Goal: Information Seeking & Learning: Learn about a topic

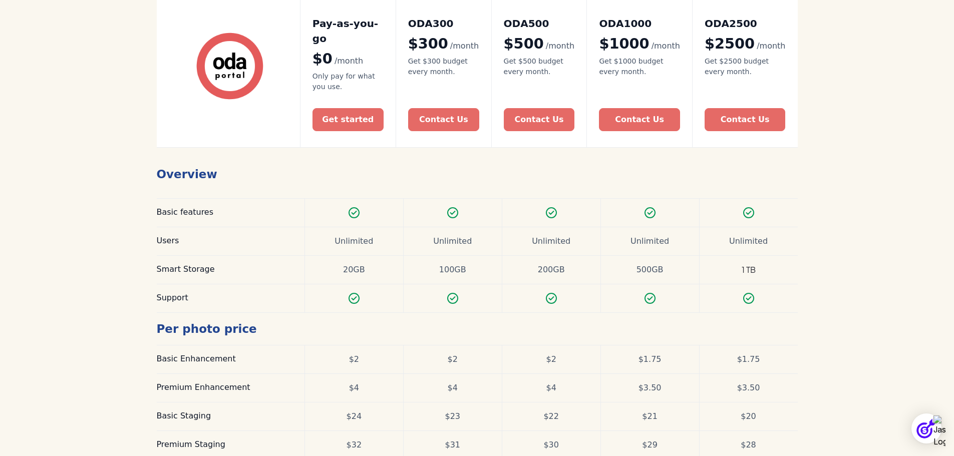
scroll to position [301, 0]
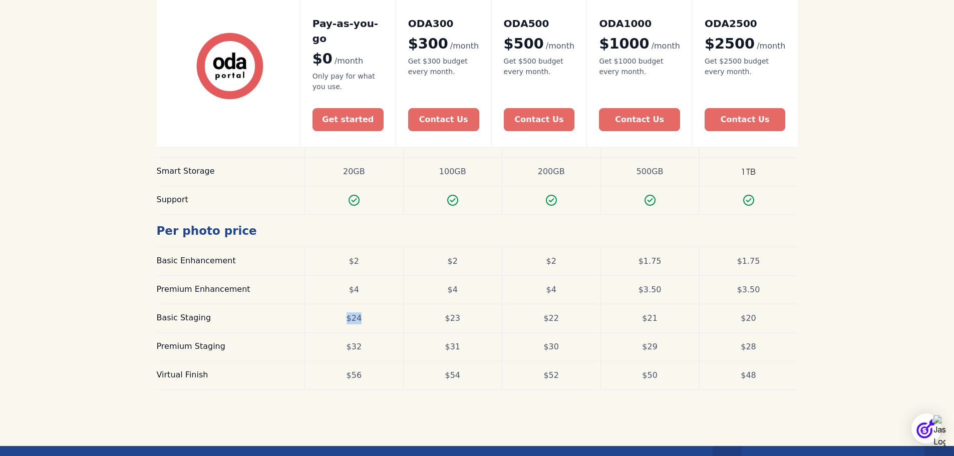
drag, startPoint x: 364, startPoint y: 303, endPoint x: 338, endPoint y: 300, distance: 26.2
click at [338, 305] on div "$24" at bounding box center [354, 319] width 99 height 28
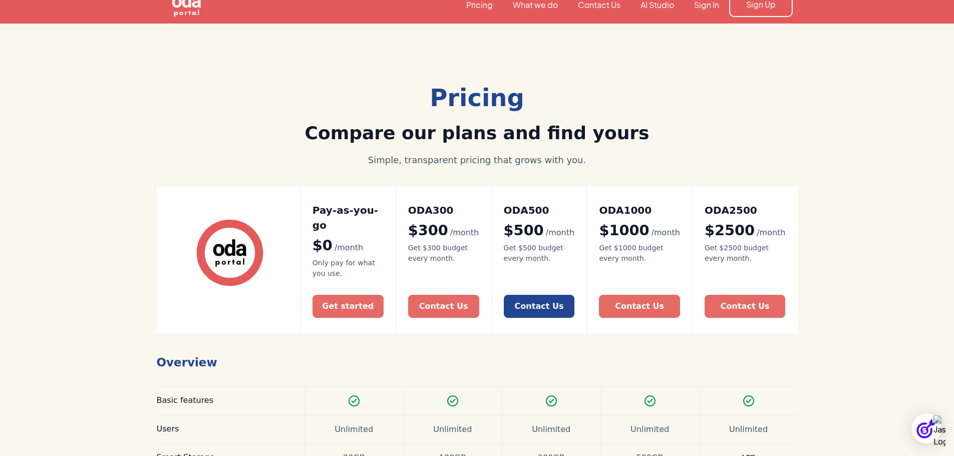
scroll to position [0, 0]
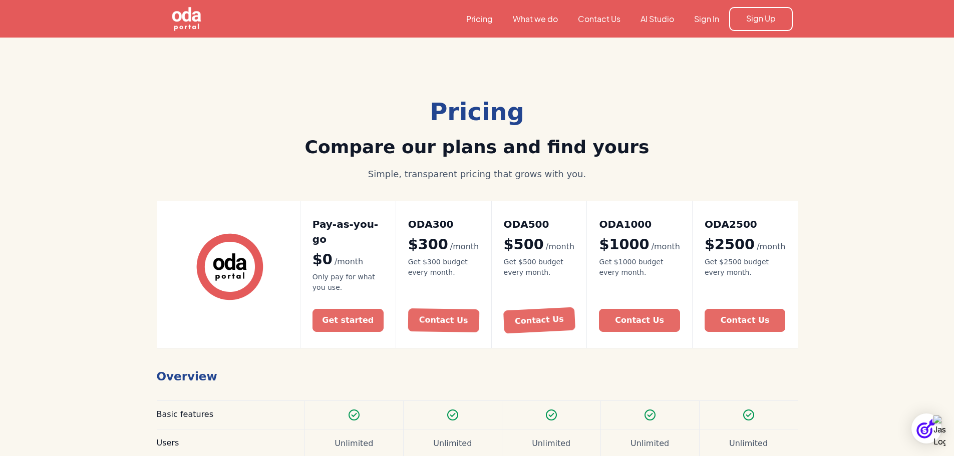
click at [702, 59] on aside "Pricing Compare our plans and find yours Simple, transparent pricing that grows…" at bounding box center [477, 392] width 641 height 709
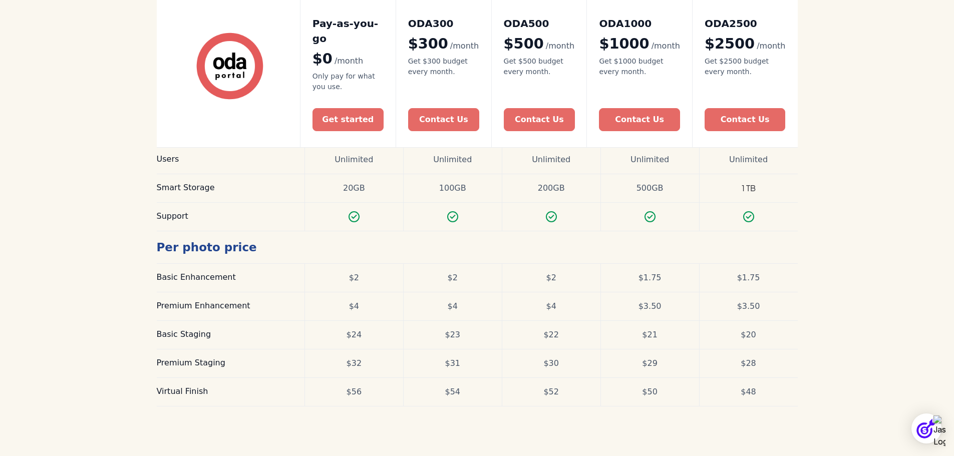
scroll to position [383, 0]
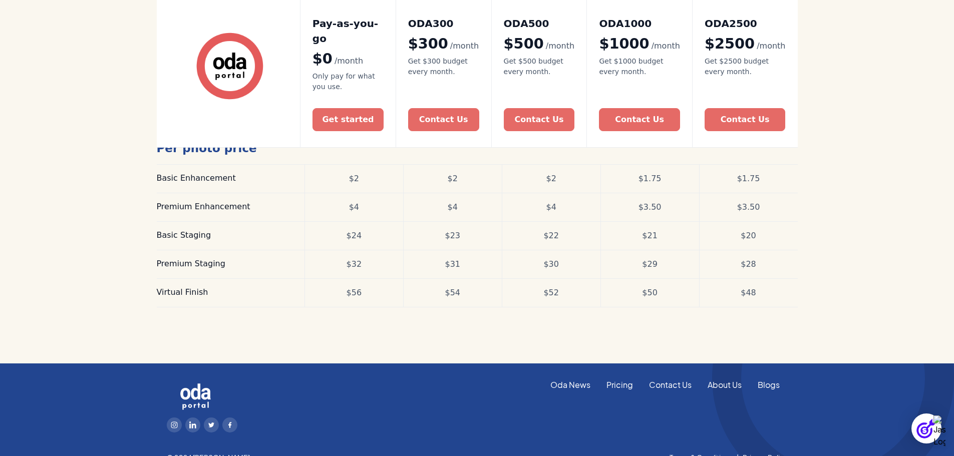
click at [359, 230] on div "$24" at bounding box center [355, 236] width 16 height 12
click at [371, 112] on div "Get started" at bounding box center [348, 120] width 53 height 16
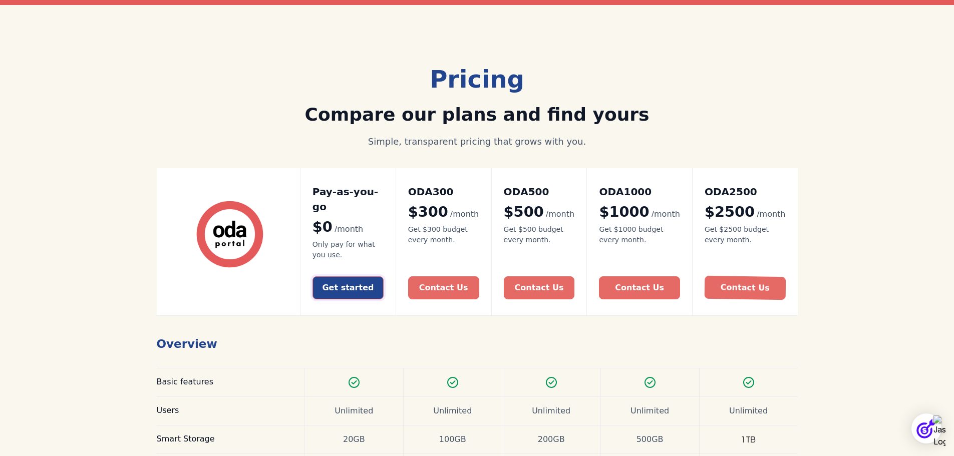
scroll to position [0, 0]
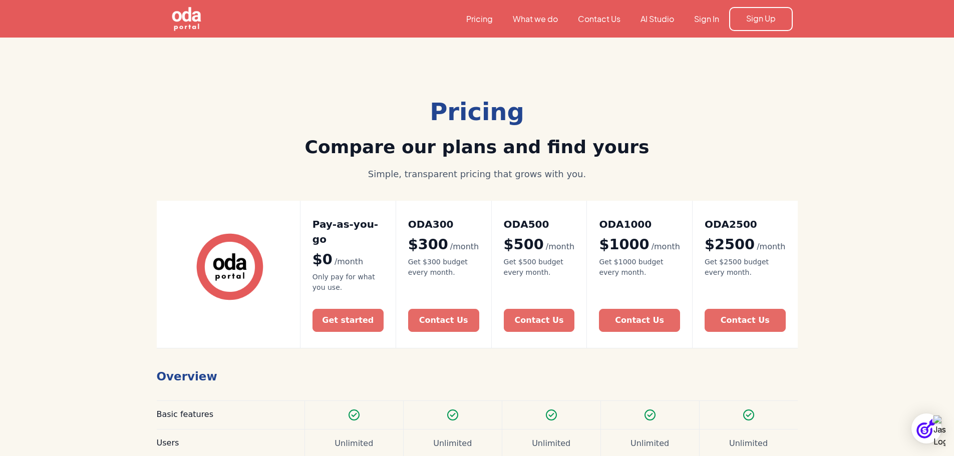
click at [598, 19] on link "Contact Us" at bounding box center [599, 19] width 63 height 11
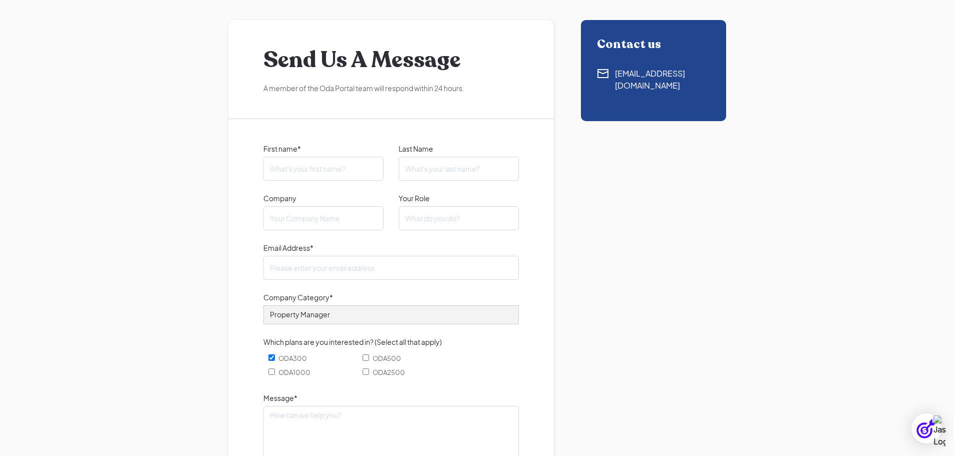
scroll to position [50, 0]
